Goal: Check status: Check status

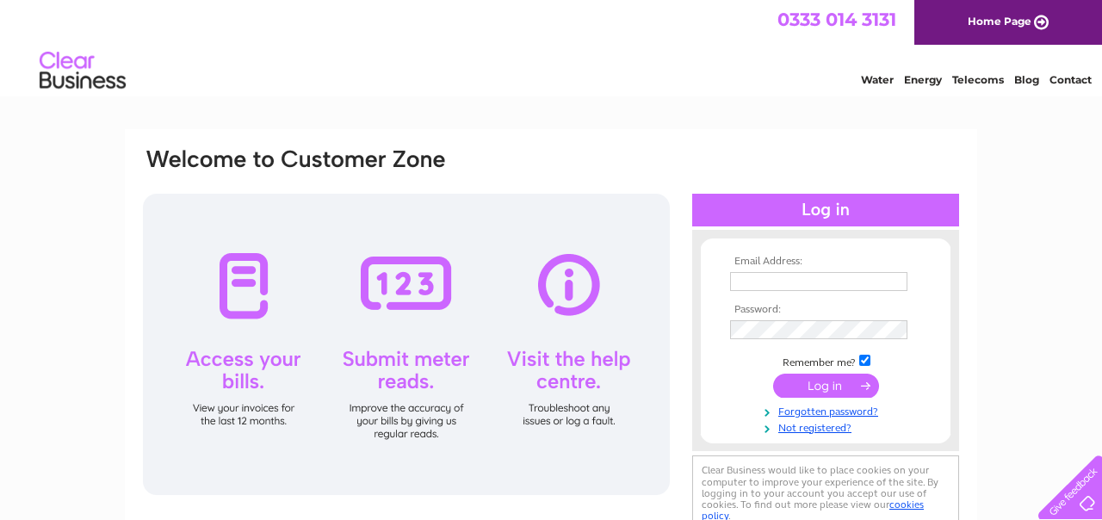
click at [767, 283] on input "text" at bounding box center [818, 281] width 177 height 19
type input "[EMAIL_ADDRESS][DOMAIN_NAME]"
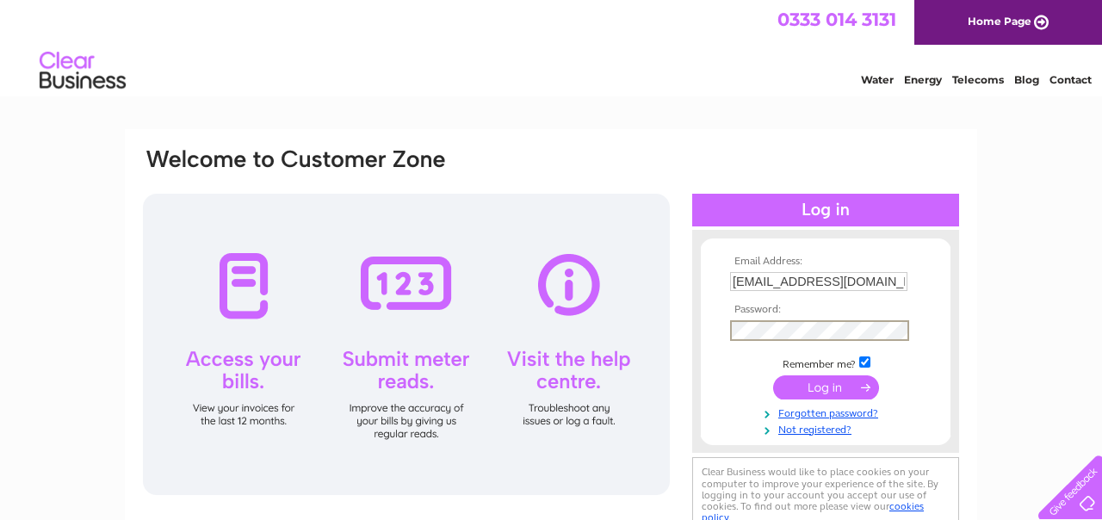
click at [820, 383] on input "submit" at bounding box center [826, 387] width 106 height 24
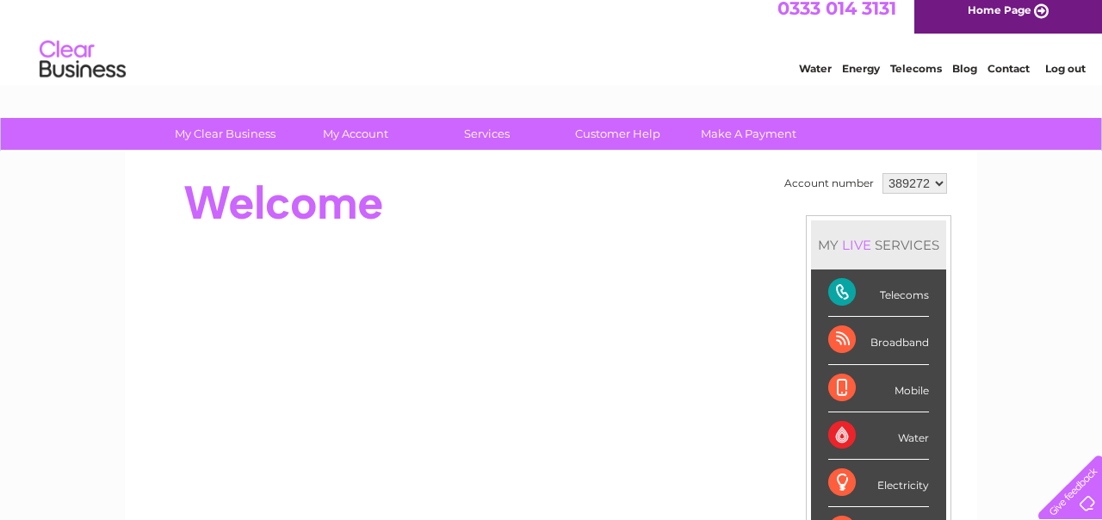
scroll to position [13, 0]
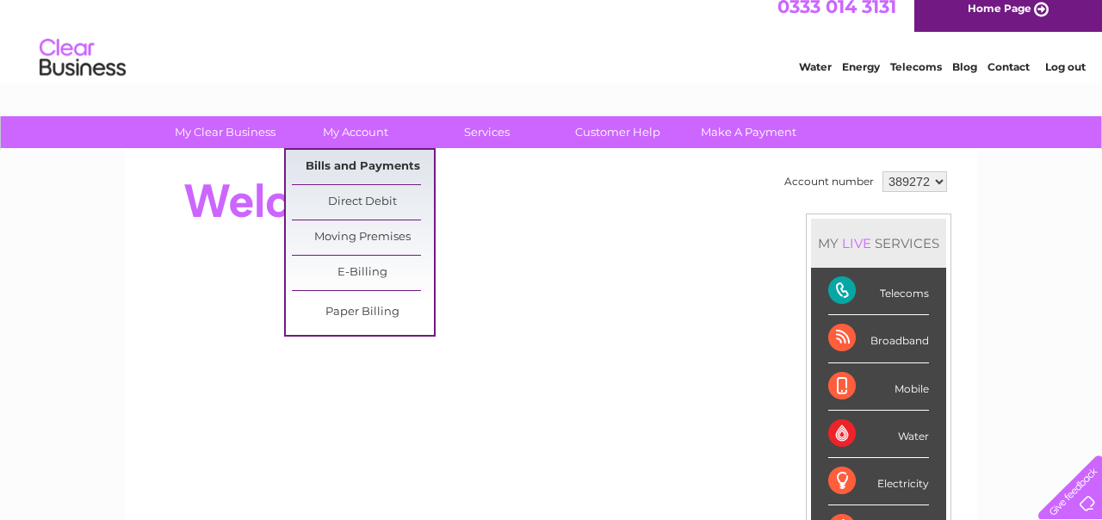
click at [361, 162] on link "Bills and Payments" at bounding box center [363, 167] width 142 height 34
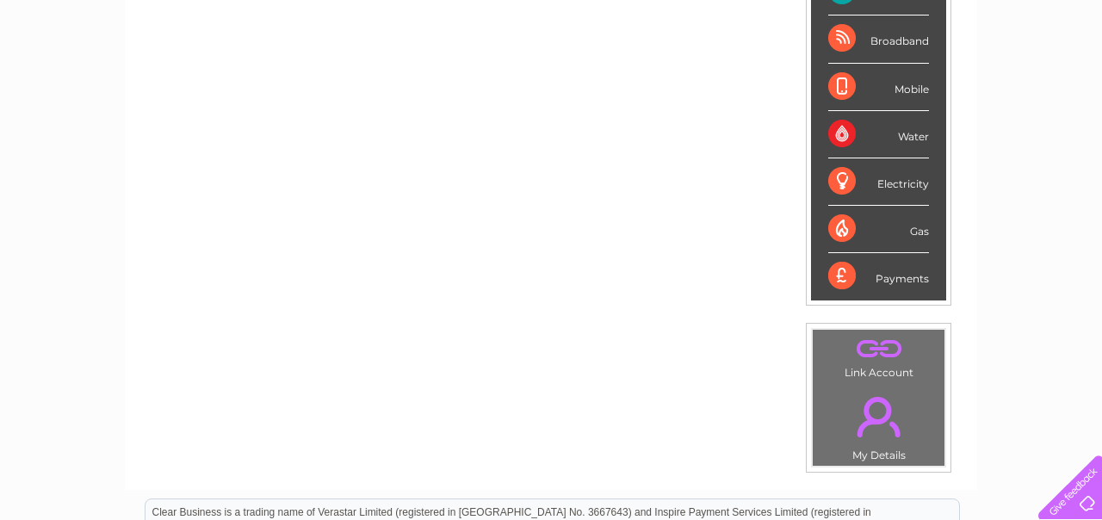
scroll to position [0, 0]
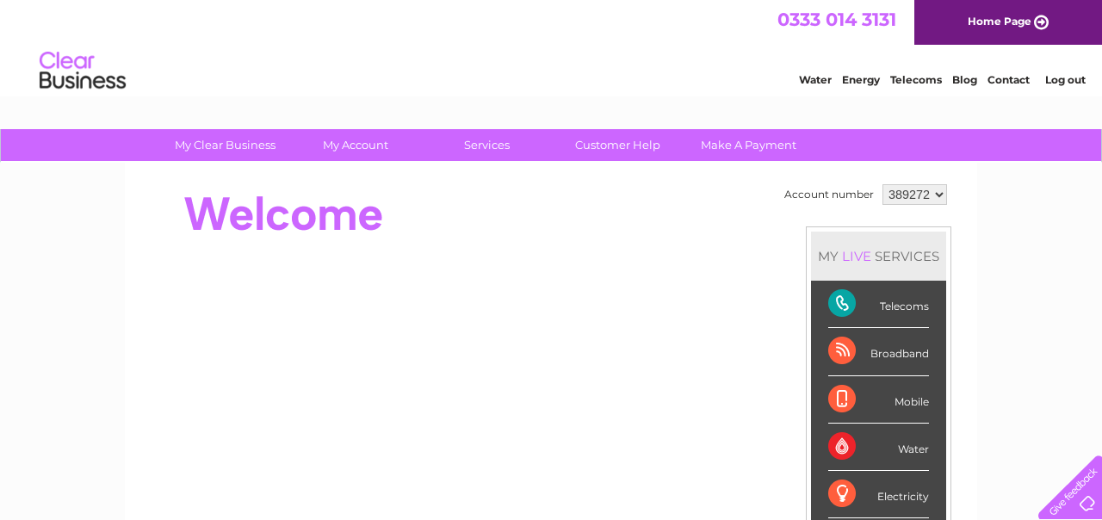
click at [891, 308] on div "Telecoms" at bounding box center [878, 304] width 101 height 47
click at [843, 303] on div "Telecoms" at bounding box center [878, 304] width 101 height 47
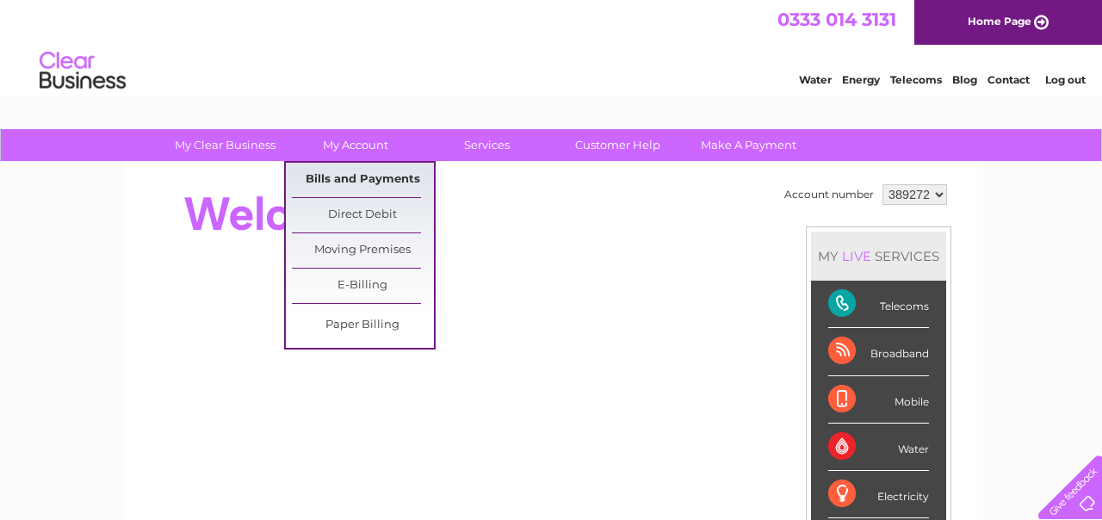
click at [344, 173] on link "Bills and Payments" at bounding box center [363, 180] width 142 height 34
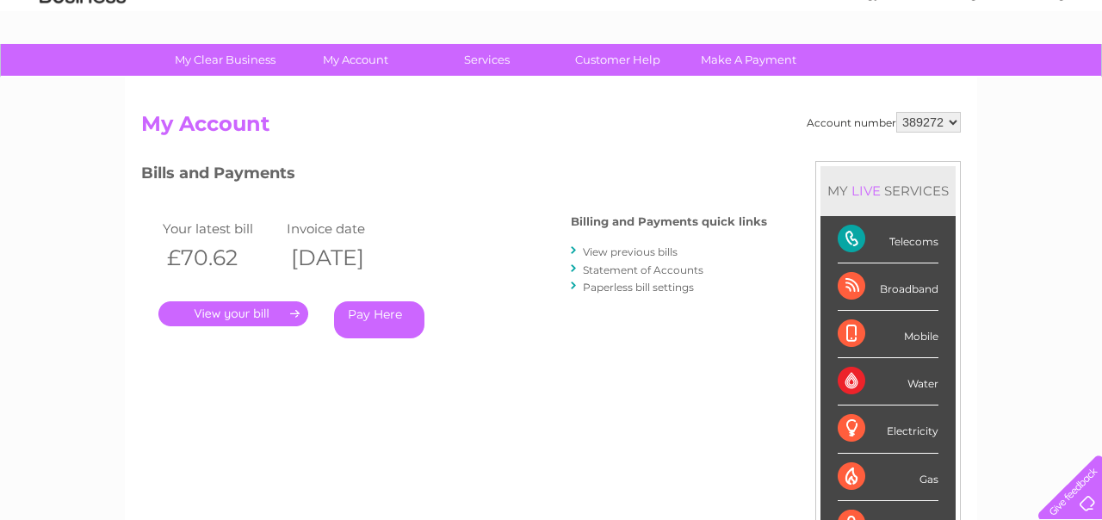
scroll to position [87, 0]
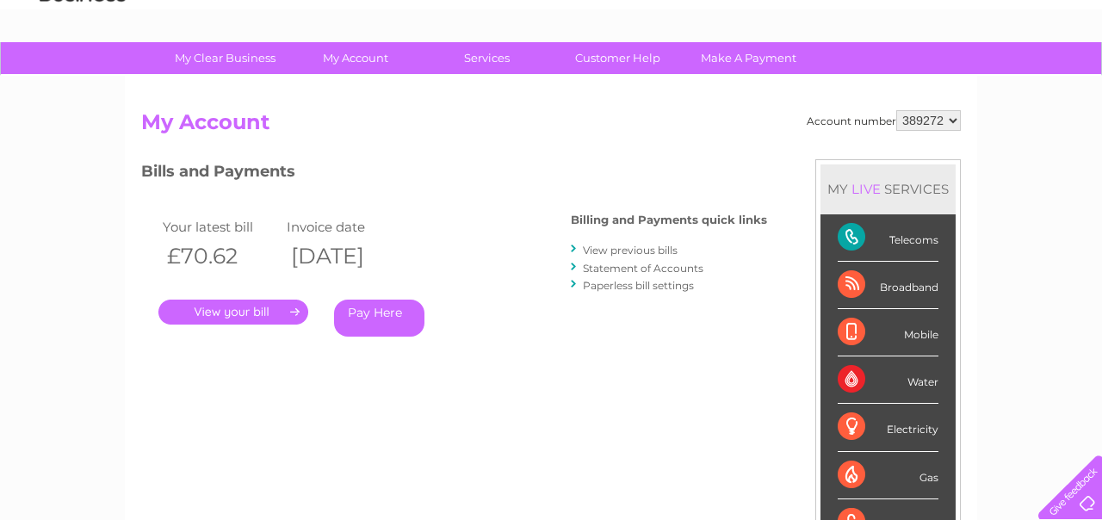
click at [252, 304] on link "." at bounding box center [233, 312] width 150 height 25
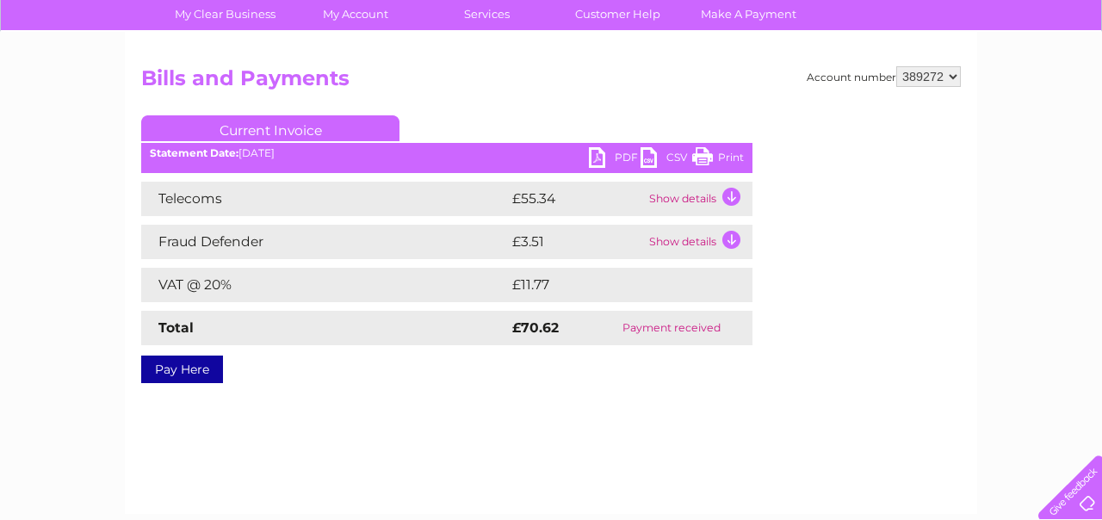
scroll to position [133, 0]
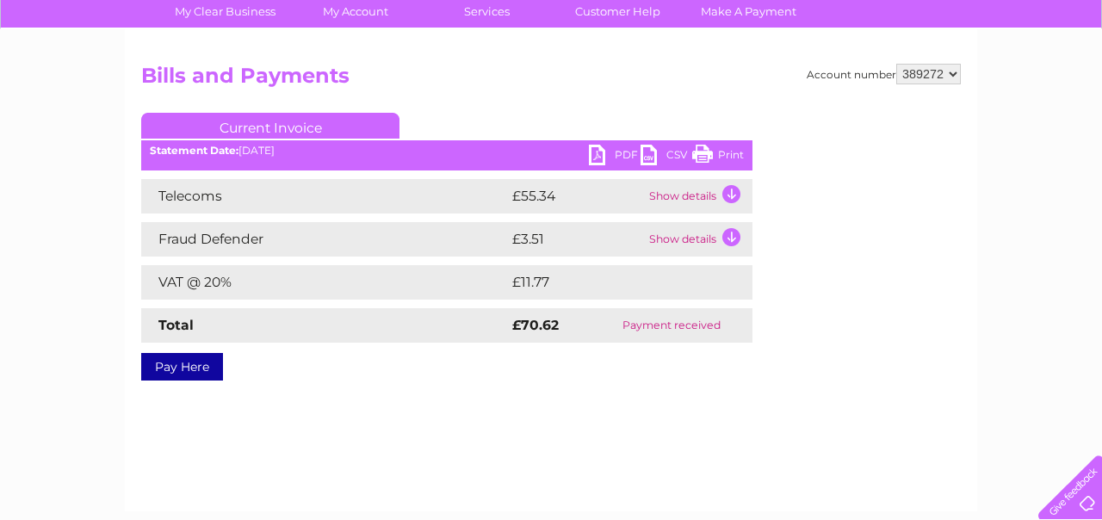
click at [724, 190] on td "Show details" at bounding box center [699, 196] width 108 height 34
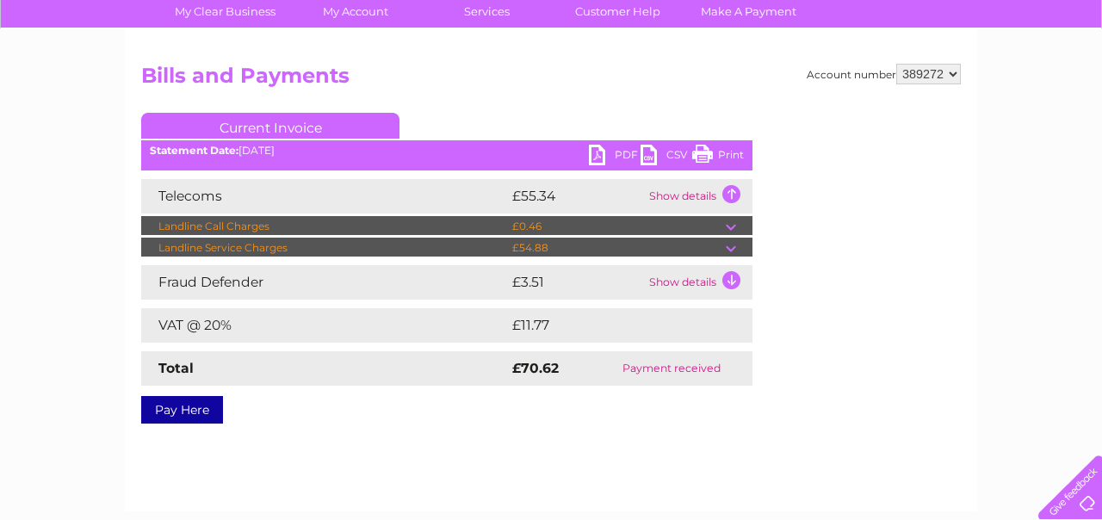
click at [727, 247] on td at bounding box center [739, 248] width 27 height 21
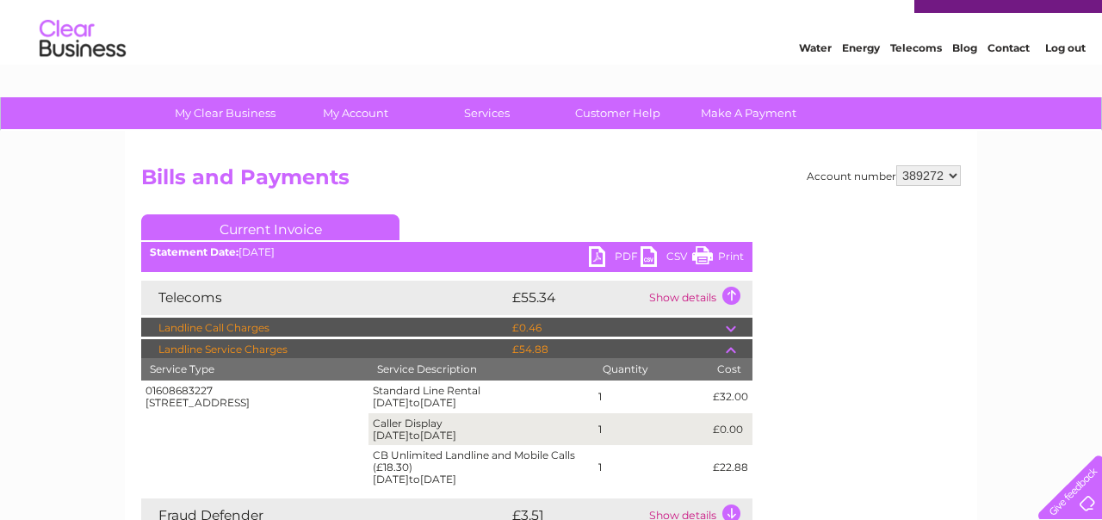
scroll to position [34, 0]
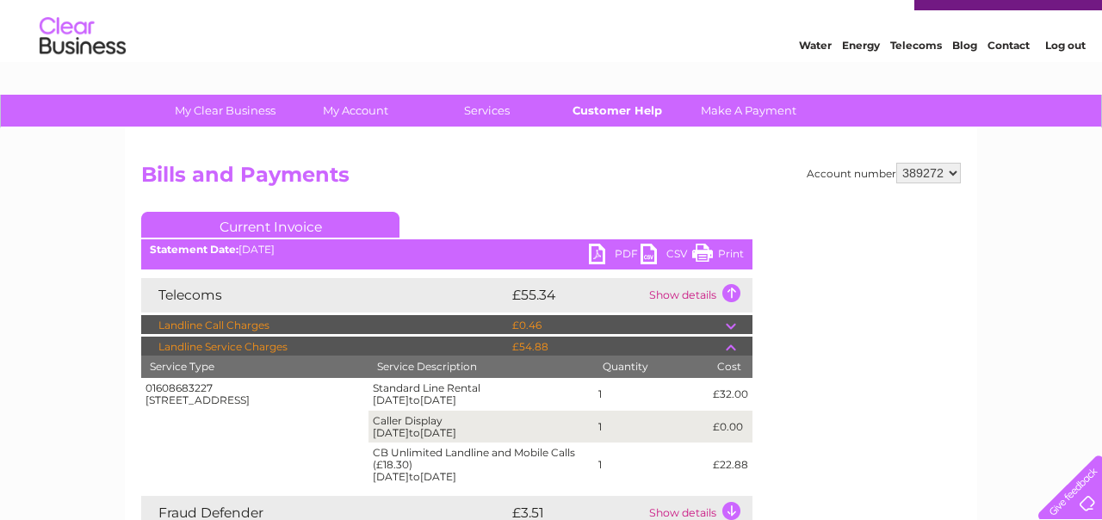
click at [598, 112] on link "Customer Help" at bounding box center [618, 111] width 142 height 32
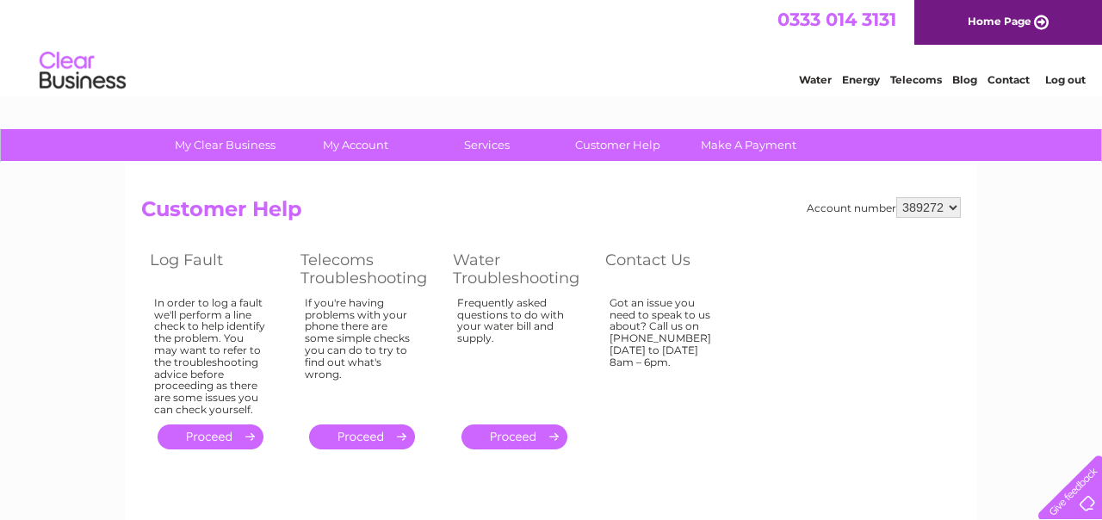
click at [202, 436] on link "." at bounding box center [211, 437] width 106 height 25
click at [198, 437] on link "." at bounding box center [211, 437] width 106 height 25
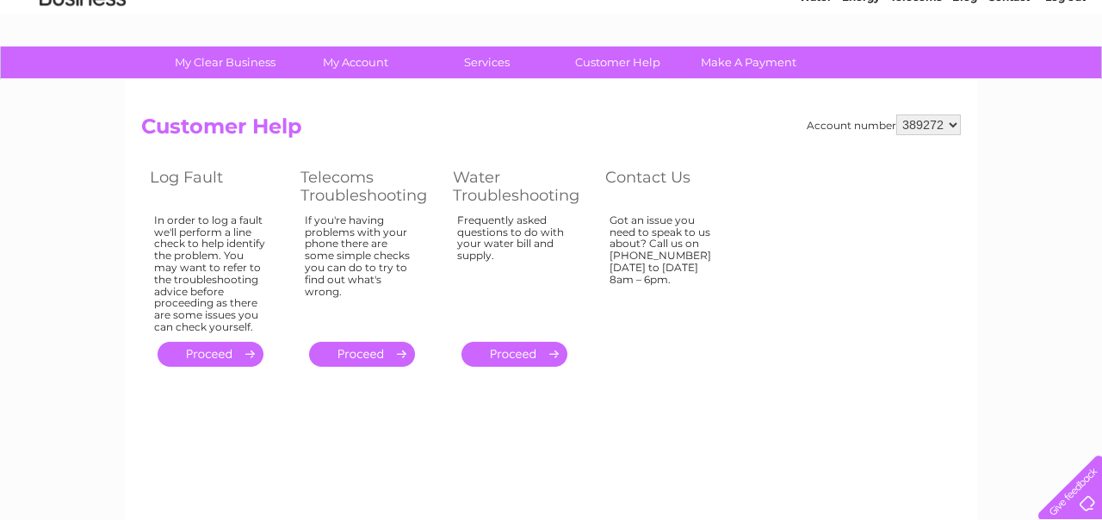
scroll to position [49, 0]
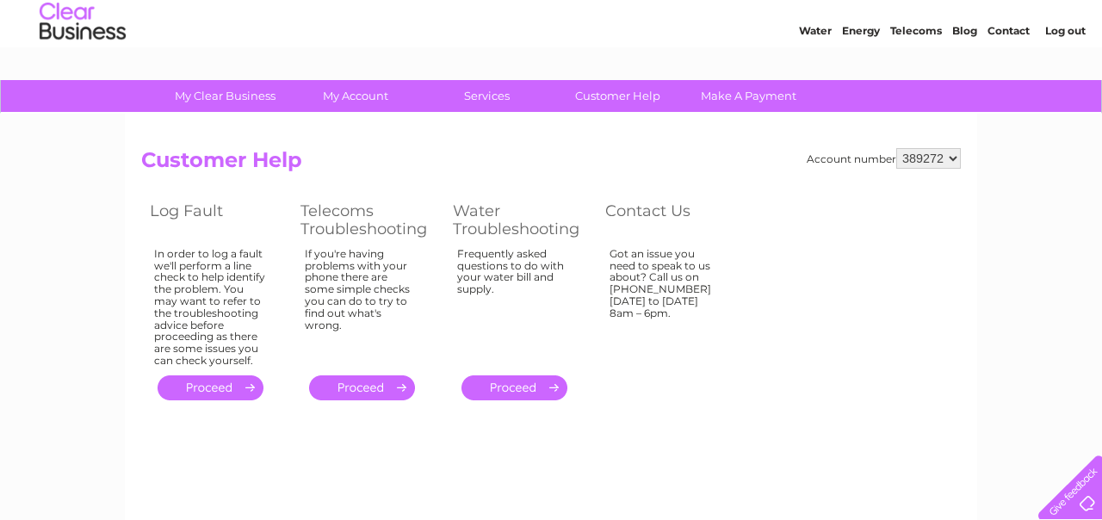
click at [205, 388] on link "." at bounding box center [211, 387] width 106 height 25
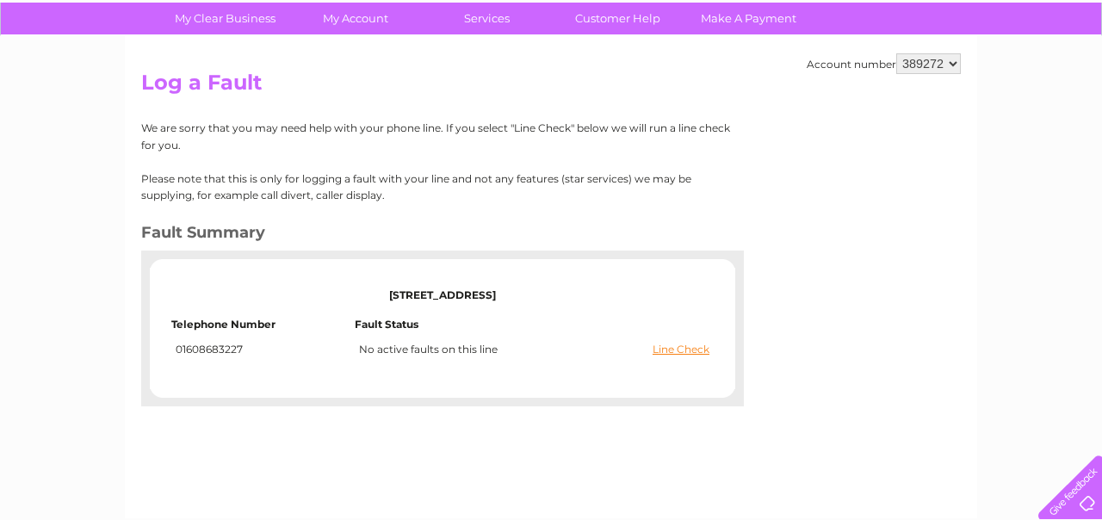
scroll to position [130, 0]
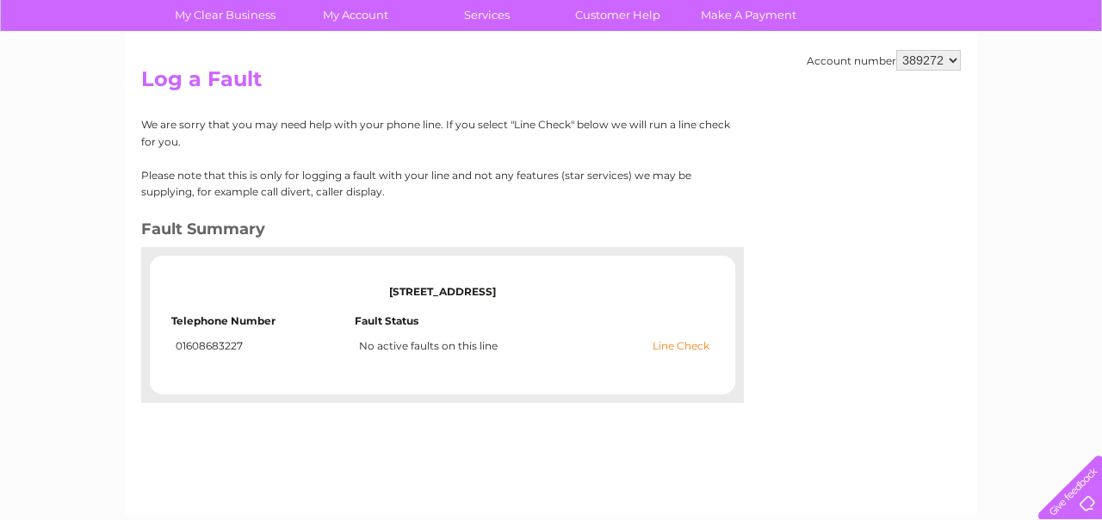
click at [682, 345] on link "Line Check" at bounding box center [681, 346] width 57 height 12
click at [683, 341] on link "Line Check" at bounding box center [681, 346] width 57 height 12
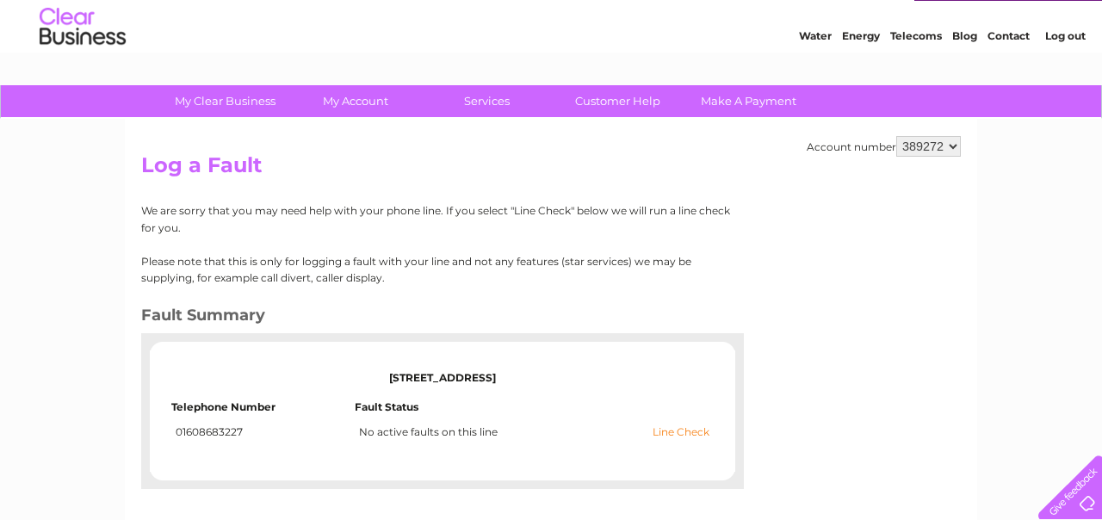
scroll to position [49, 0]
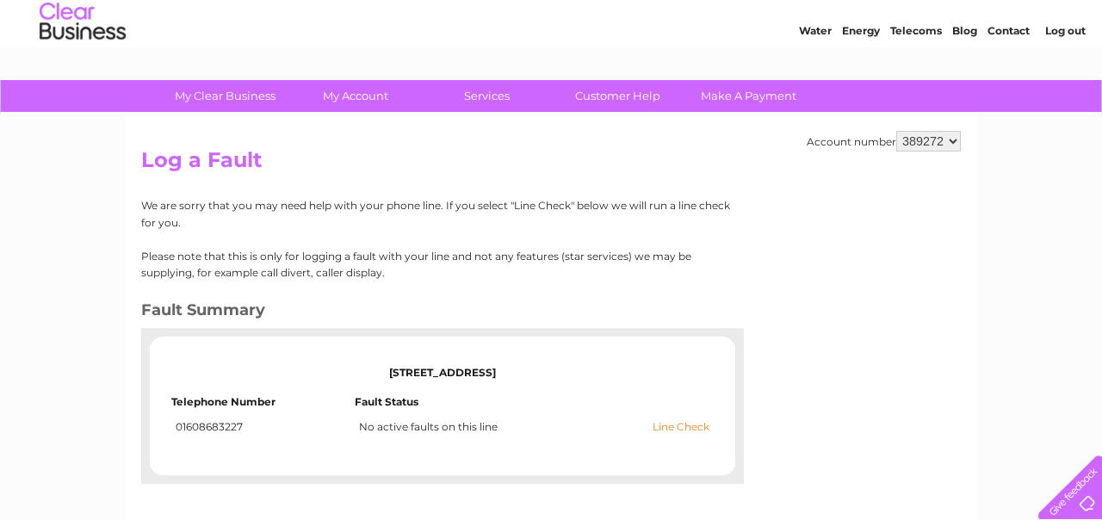
click at [672, 423] on link "Line Check" at bounding box center [681, 427] width 57 height 12
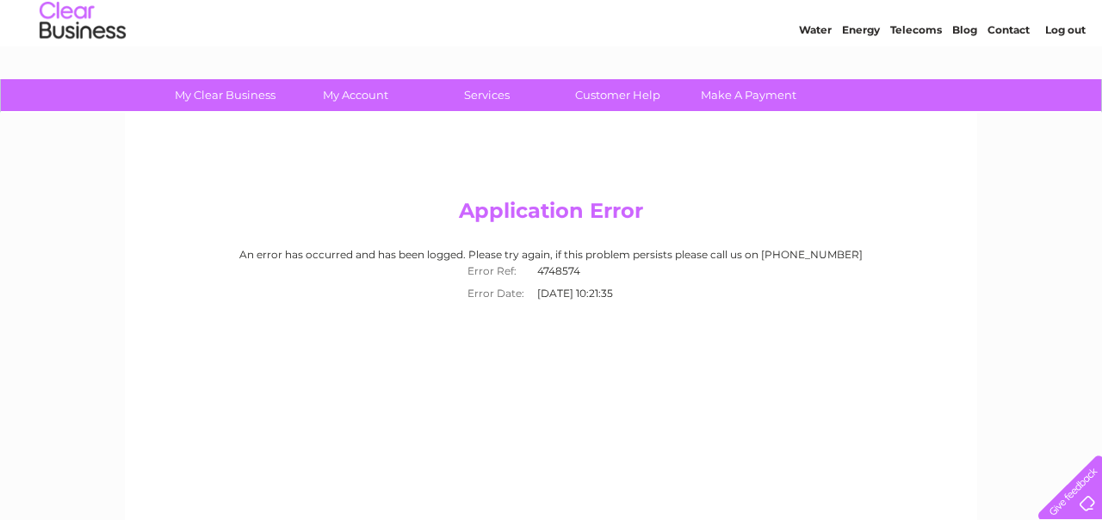
scroll to position [47, 0]
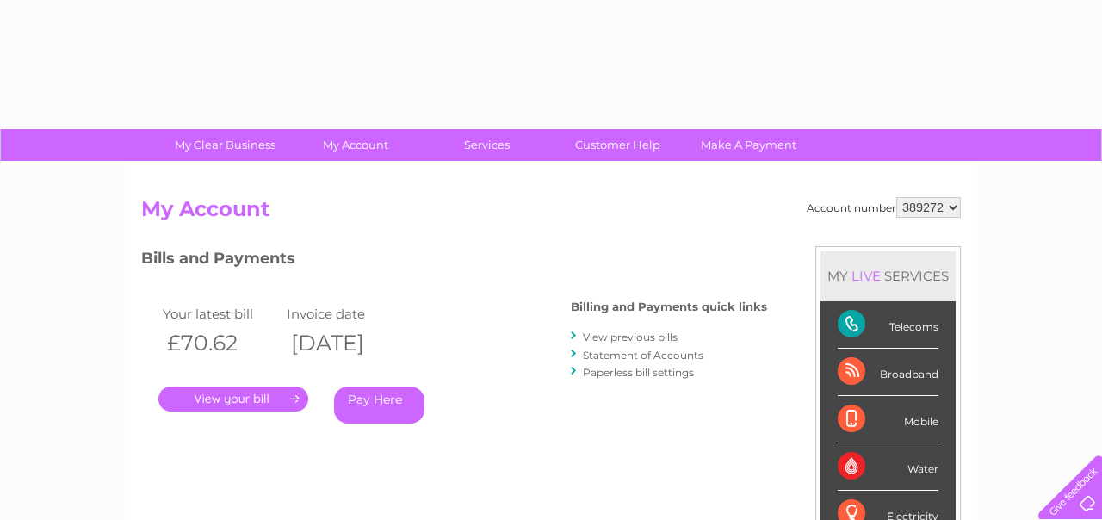
scroll to position [87, 0]
